Goal: Information Seeking & Learning: Compare options

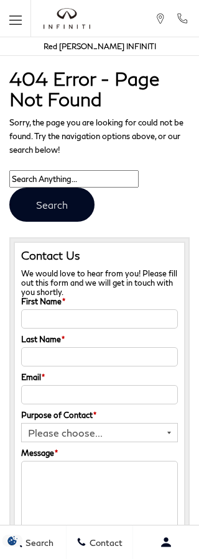
scroll to position [11, 0]
